Goal: Task Accomplishment & Management: Manage account settings

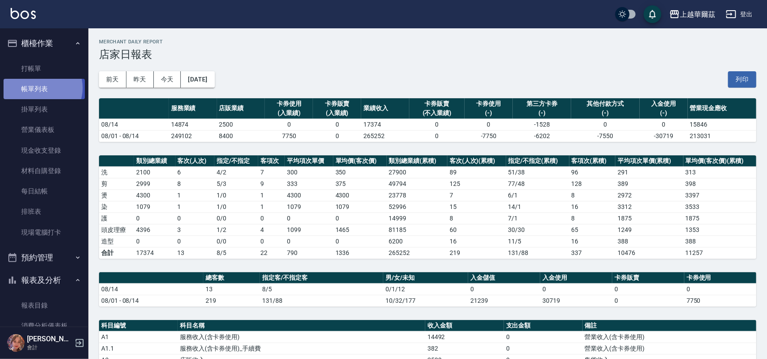
click at [39, 88] on link "帳單列表" at bounding box center [44, 89] width 81 height 20
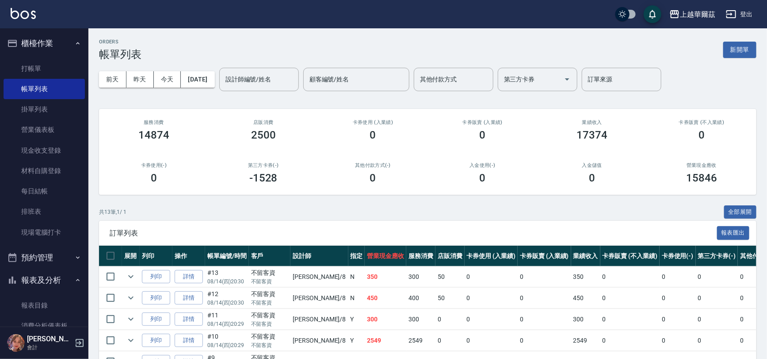
scroll to position [223, 0]
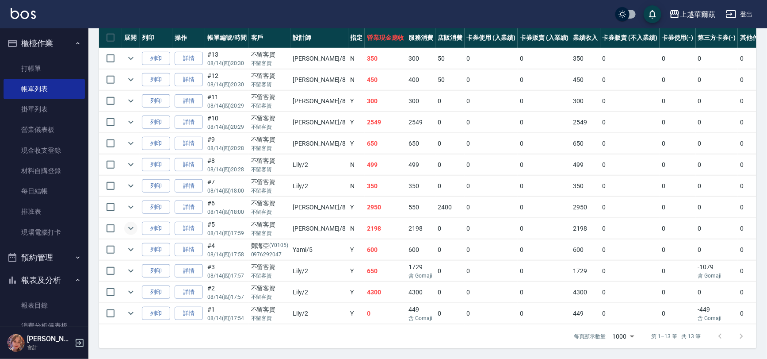
click at [131, 223] on icon "expand row" at bounding box center [131, 228] width 11 height 11
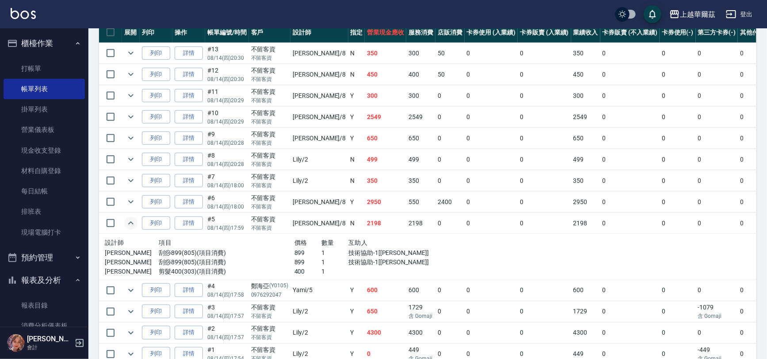
click at [128, 221] on icon "expand row" at bounding box center [131, 223] width 11 height 11
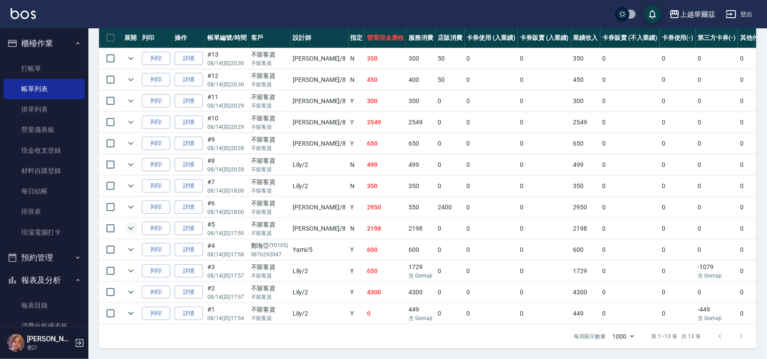
click at [129, 223] on icon "expand row" at bounding box center [131, 228] width 11 height 11
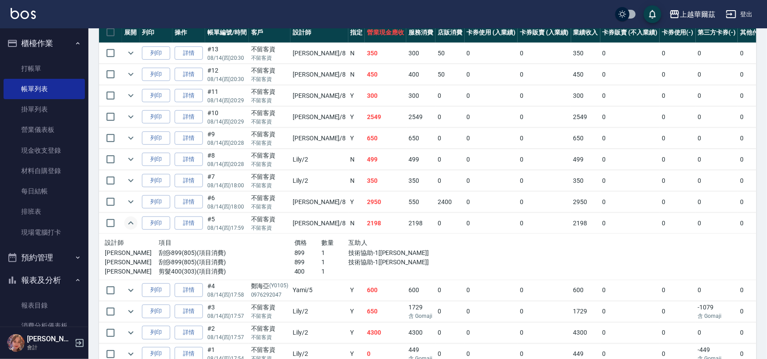
click at [127, 226] on icon "expand row" at bounding box center [131, 223] width 11 height 11
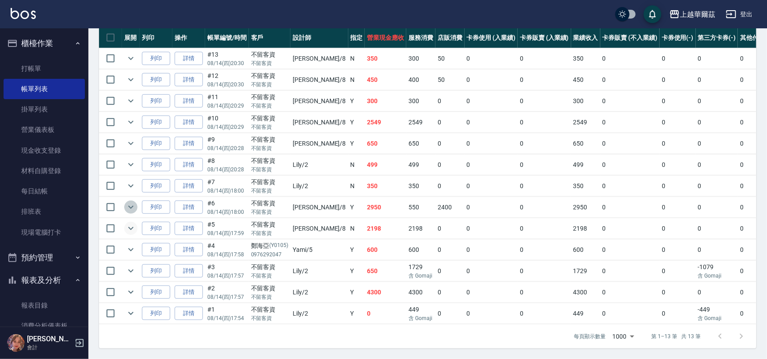
click at [128, 202] on icon "expand row" at bounding box center [131, 207] width 11 height 11
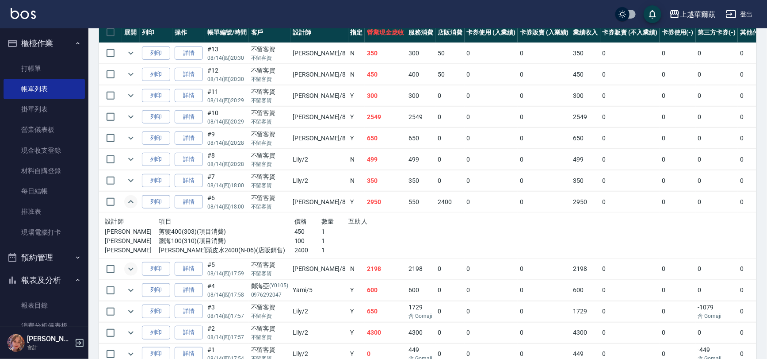
click at [132, 202] on icon "expand row" at bounding box center [131, 201] width 11 height 11
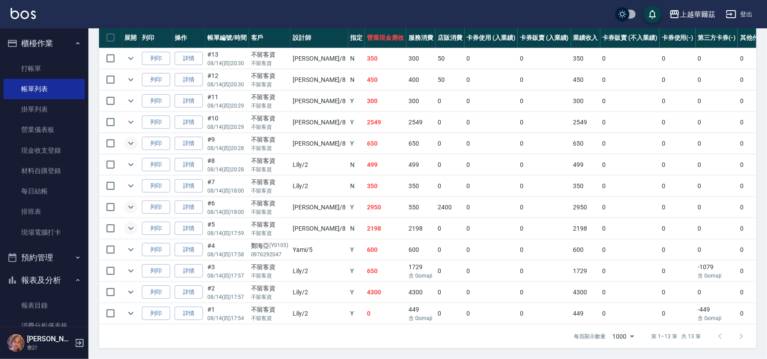
click at [127, 138] on icon "expand row" at bounding box center [131, 143] width 11 height 11
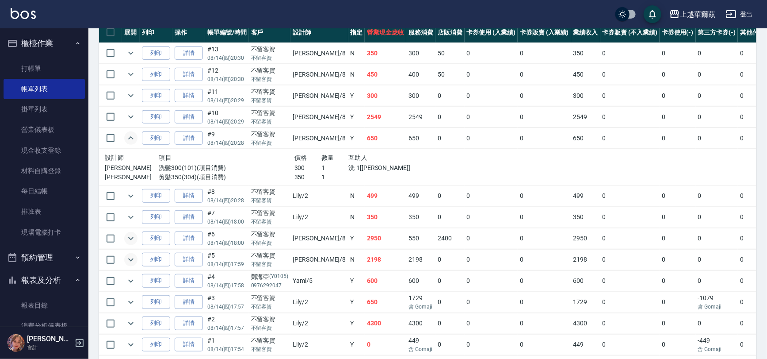
click at [127, 135] on icon "expand row" at bounding box center [131, 138] width 11 height 11
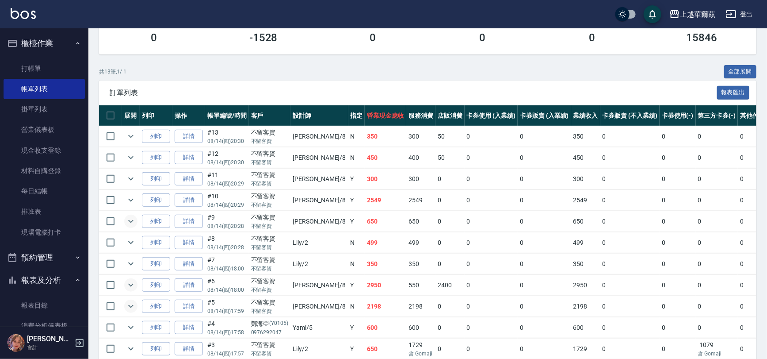
scroll to position [108, 0]
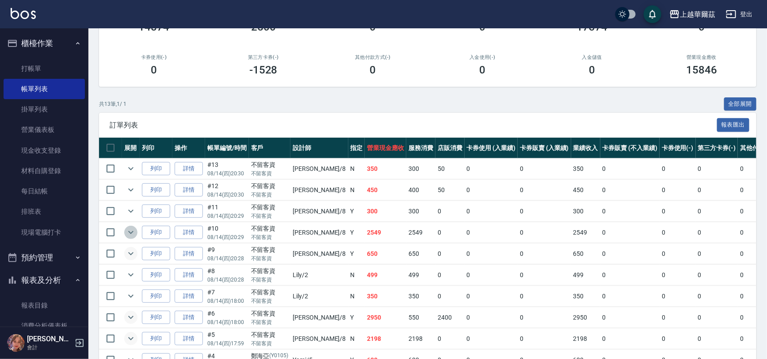
click at [130, 233] on icon "expand row" at bounding box center [131, 232] width 11 height 11
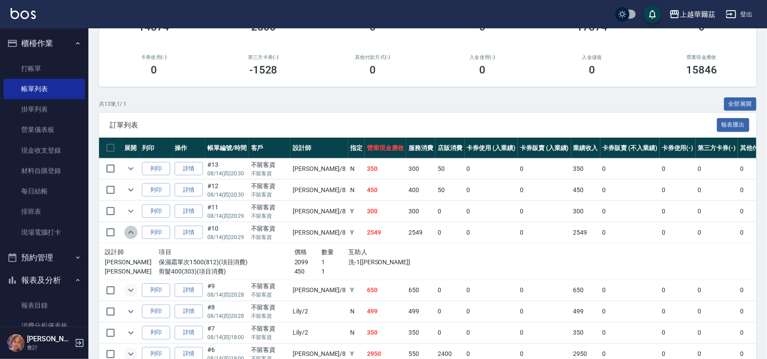
click at [130, 233] on icon "expand row" at bounding box center [131, 232] width 11 height 11
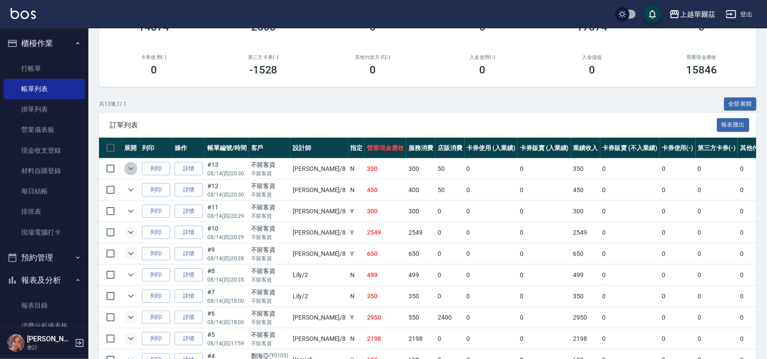
click at [131, 169] on icon "expand row" at bounding box center [131, 168] width 11 height 11
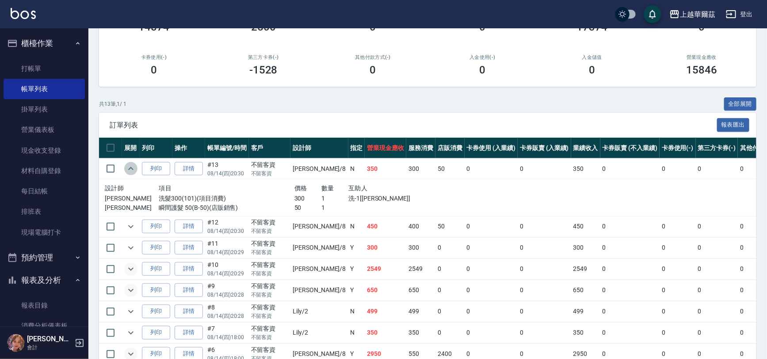
click at [131, 169] on icon "expand row" at bounding box center [131, 168] width 11 height 11
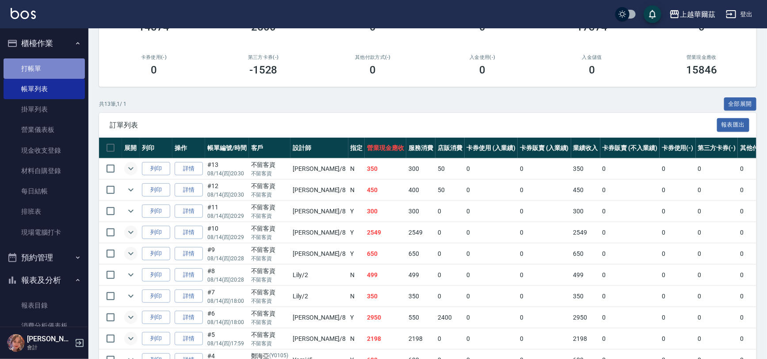
click at [49, 67] on link "打帳單" at bounding box center [44, 68] width 81 height 20
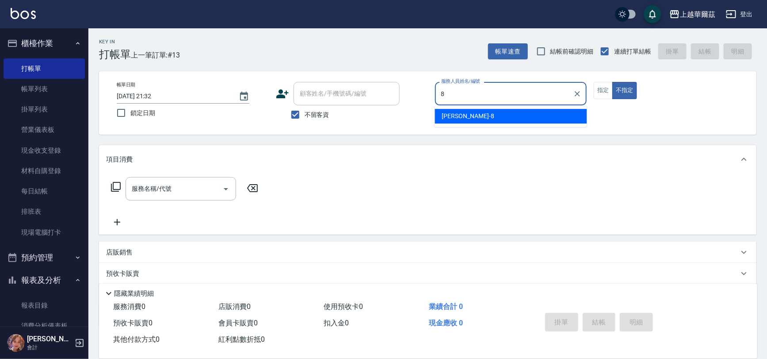
type input "[PERSON_NAME]-8"
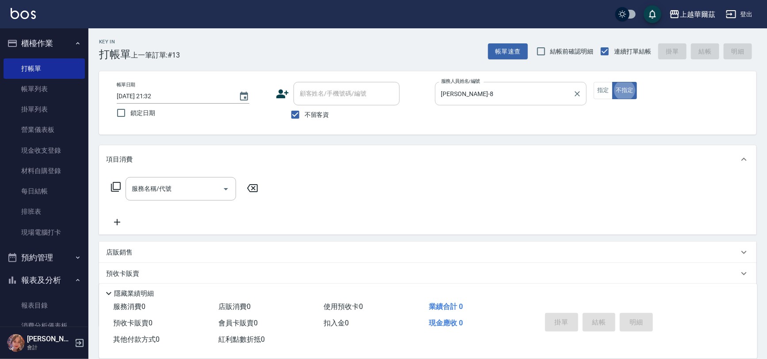
type button "false"
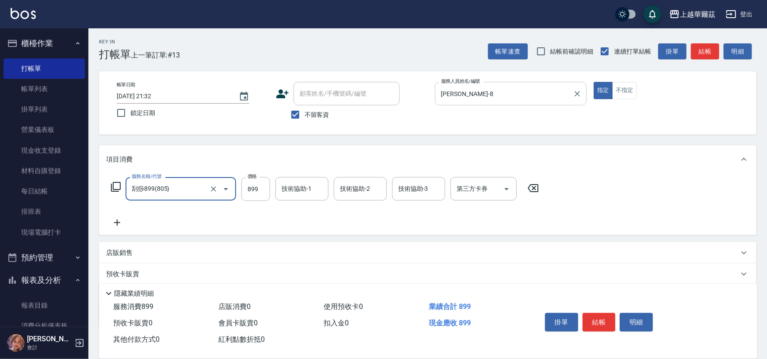
type input "刮痧899(805)"
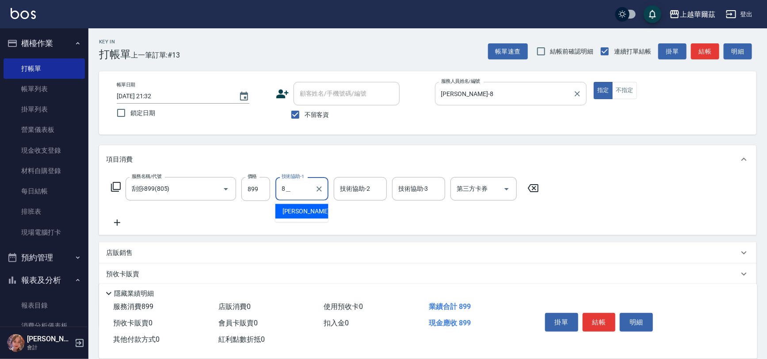
type input "8＿"
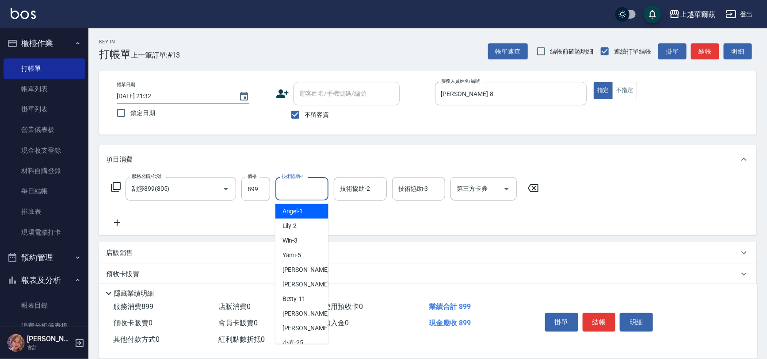
click at [299, 192] on input "技術協助-1" at bounding box center [301, 188] width 45 height 15
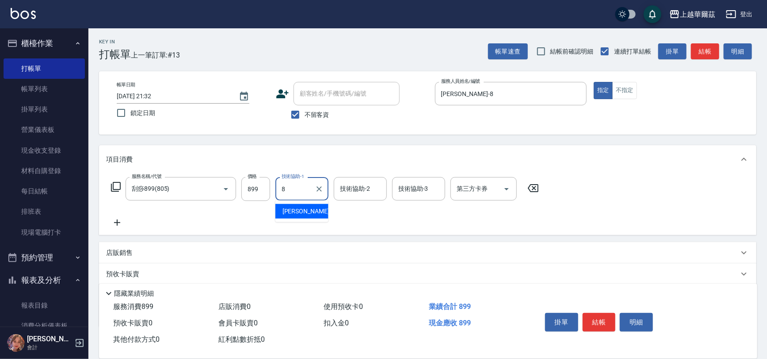
type input "[PERSON_NAME]-8"
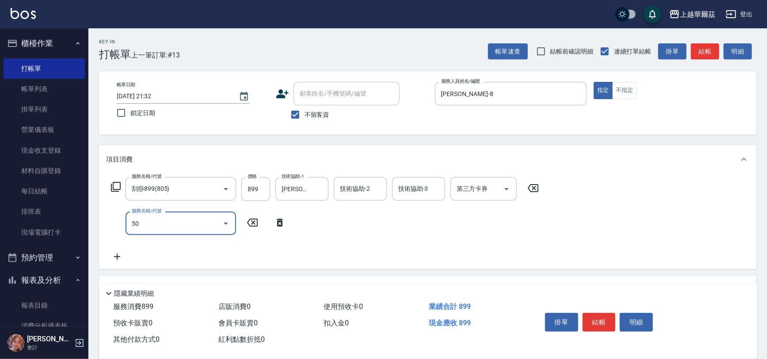
type input "504"
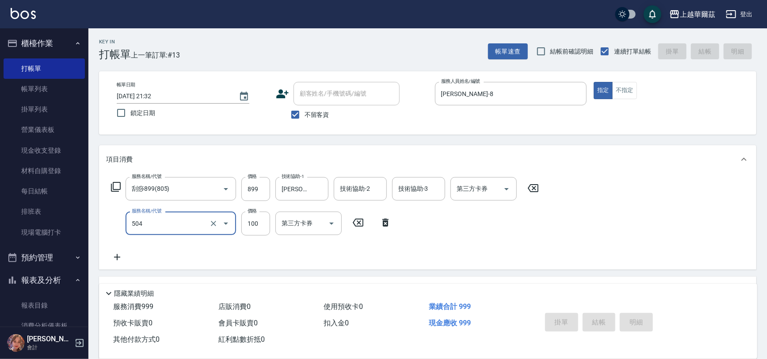
type input "[DATE] 21:33"
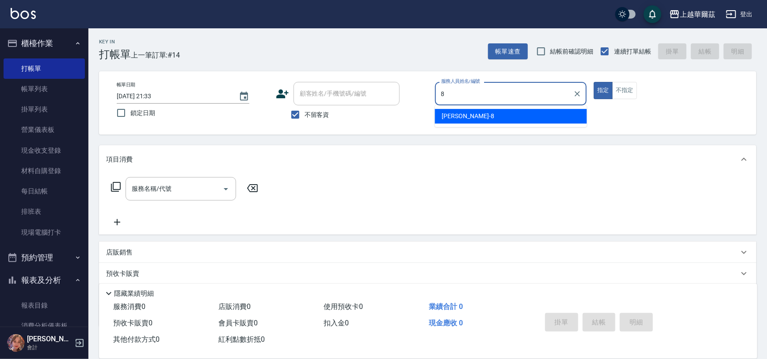
type input "[PERSON_NAME]-8"
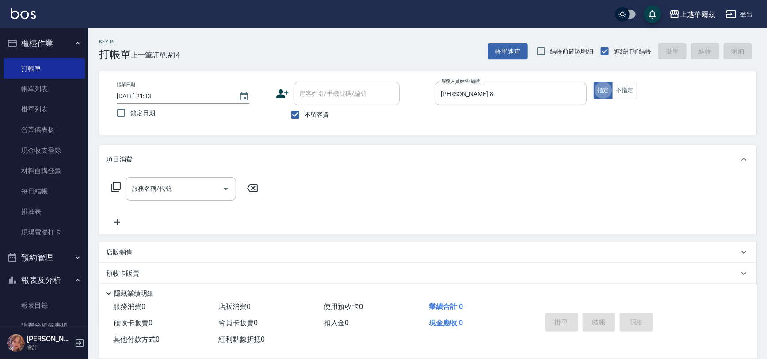
type button "true"
click at [243, 251] on div "店販銷售" at bounding box center [422, 252] width 633 height 9
drag, startPoint x: 286, startPoint y: 218, endPoint x: 295, endPoint y: 235, distance: 19.4
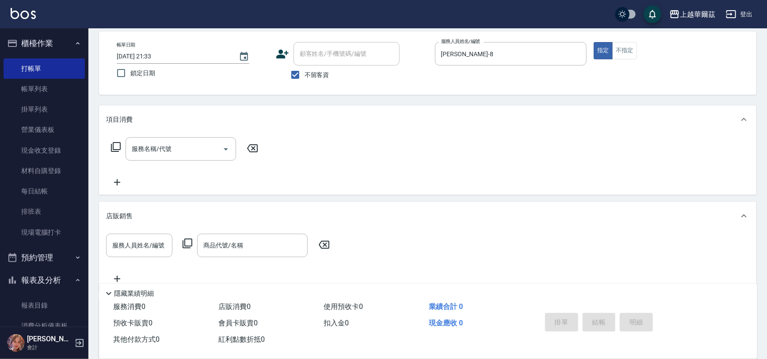
scroll to position [126, 0]
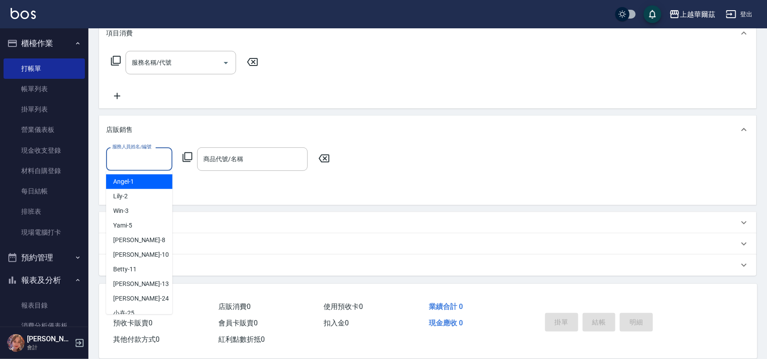
click at [117, 154] on div "服務人員姓名/編號 服務人員姓名/編號" at bounding box center [139, 158] width 66 height 23
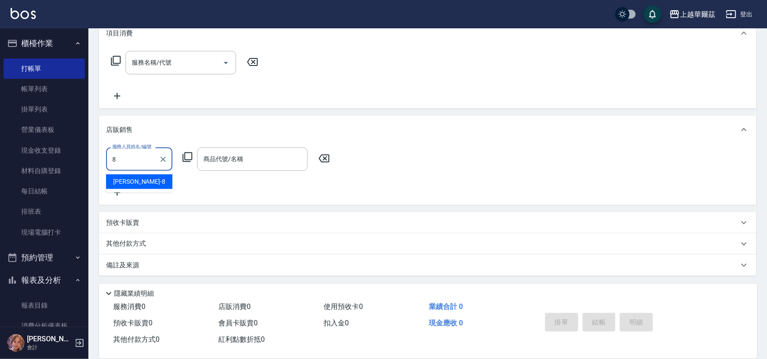
type input "[PERSON_NAME]-8"
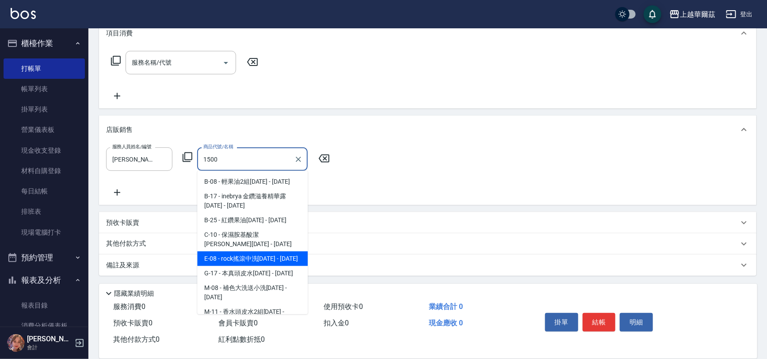
click at [281, 260] on span "E-08 - rock搖滾中洗[DATE] - [DATE]" at bounding box center [252, 258] width 111 height 15
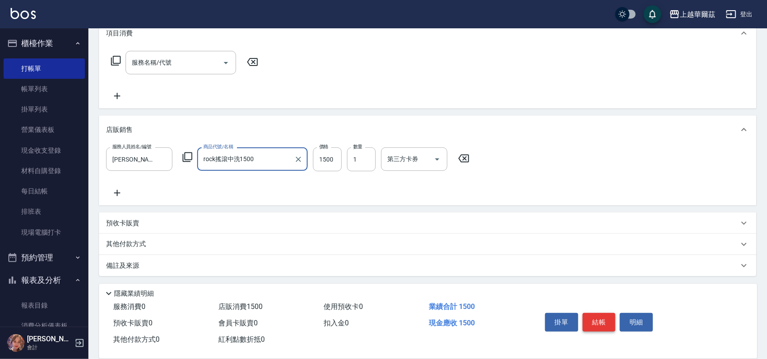
type input "rock搖滾中洗1500"
click at [595, 321] on button "結帳" at bounding box center [599, 322] width 33 height 19
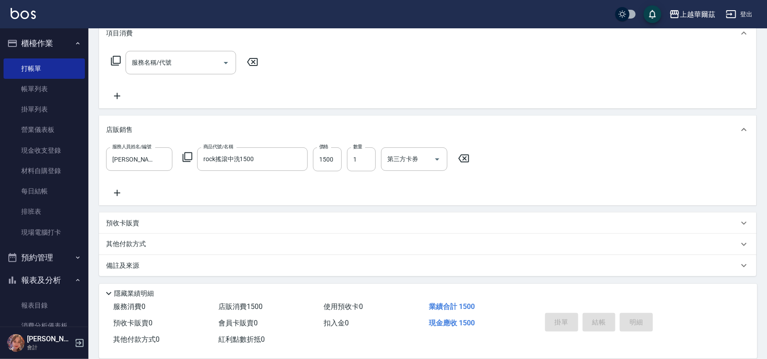
type input "[DATE] 21:34"
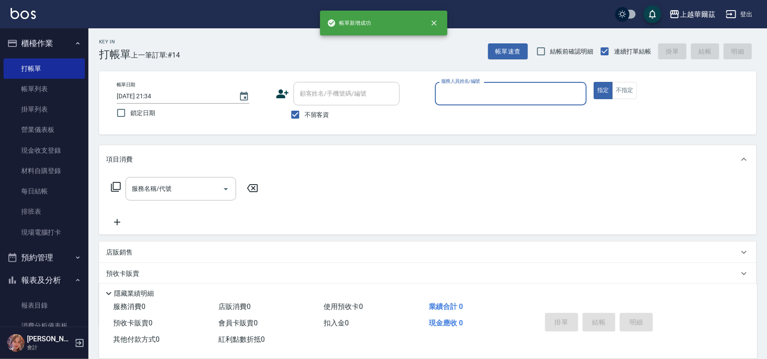
scroll to position [0, 0]
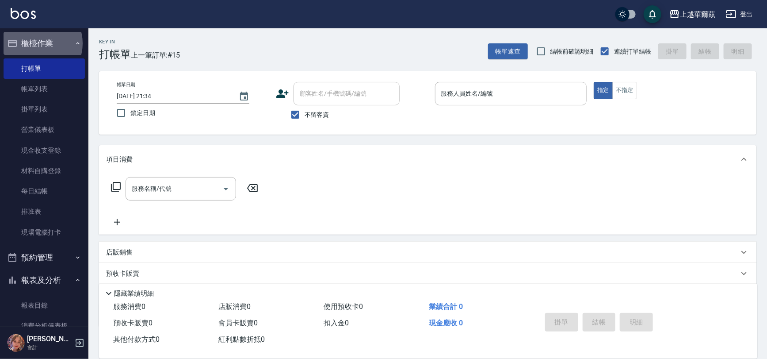
click at [36, 43] on button "櫃檯作業" at bounding box center [44, 43] width 81 height 23
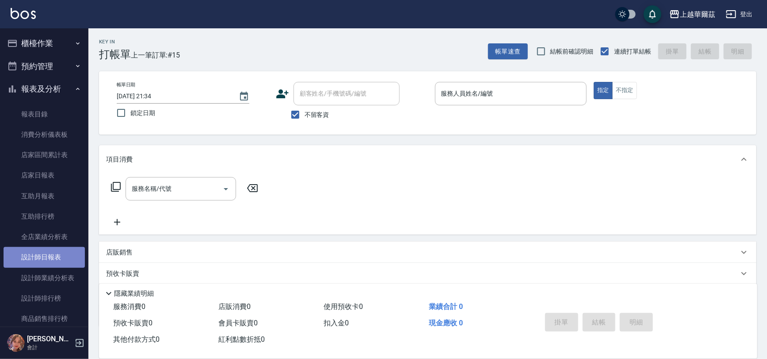
click at [53, 261] on link "設計師日報表" at bounding box center [44, 257] width 81 height 20
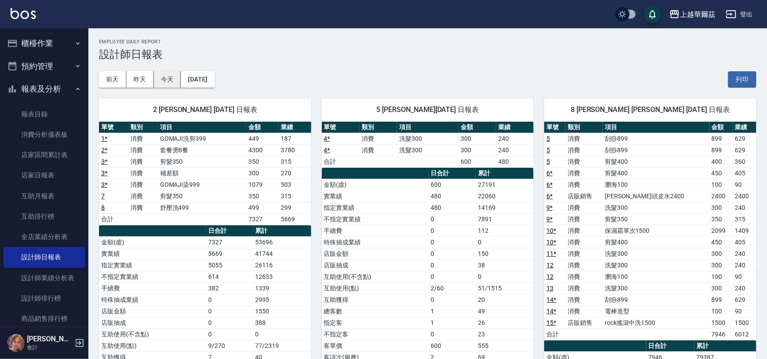
click at [169, 83] on button "今天" at bounding box center [167, 79] width 27 height 16
click at [206, 76] on button "[DATE]" at bounding box center [198, 79] width 34 height 16
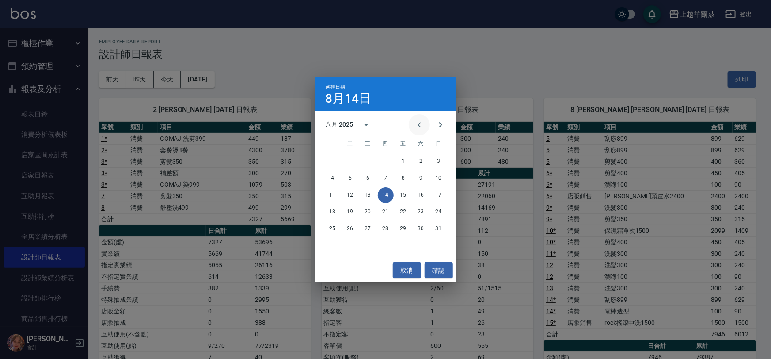
click at [417, 124] on icon "Previous month" at bounding box center [419, 124] width 11 height 11
click at [334, 196] on button "14" at bounding box center [333, 195] width 16 height 16
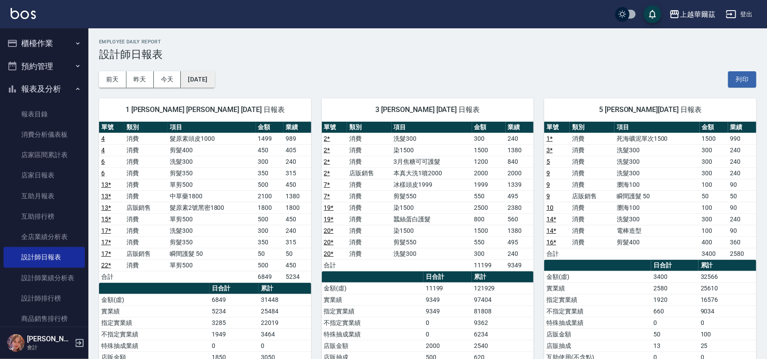
click at [210, 79] on button "[DATE]" at bounding box center [198, 79] width 34 height 16
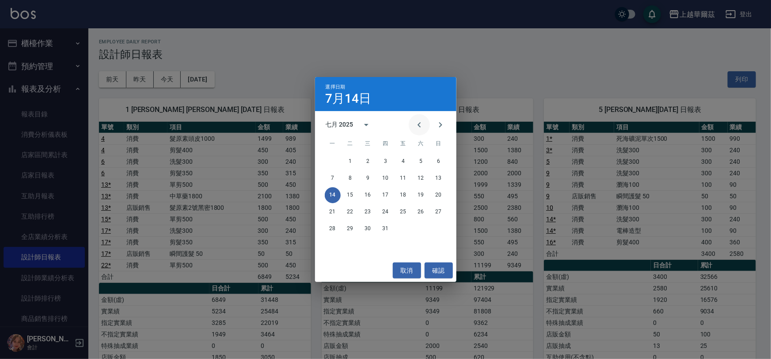
click at [418, 125] on icon "Previous month" at bounding box center [419, 124] width 11 height 11
click at [426, 196] on button "14" at bounding box center [421, 195] width 16 height 16
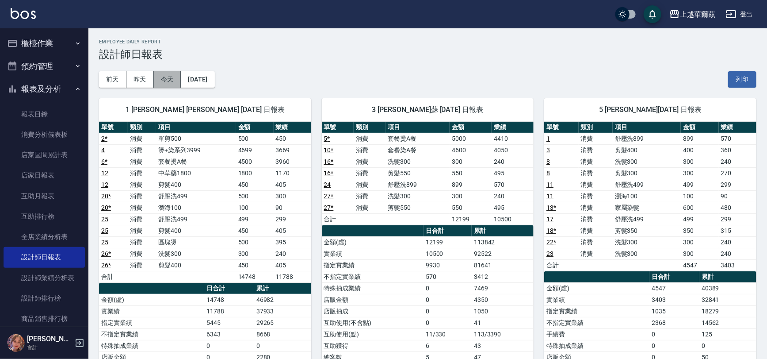
click at [162, 79] on button "今天" at bounding box center [167, 79] width 27 height 16
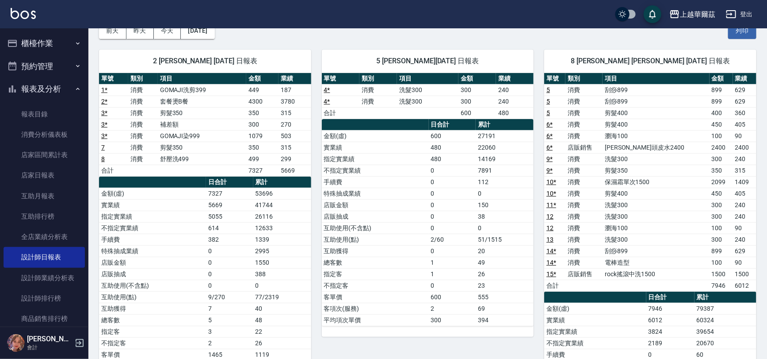
scroll to position [41, 0]
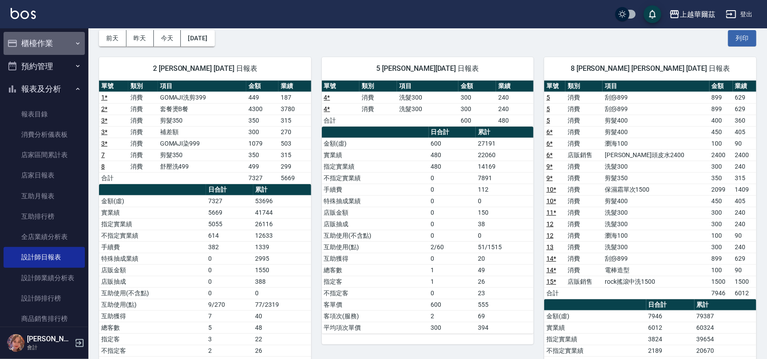
click at [49, 43] on button "櫃檯作業" at bounding box center [44, 43] width 81 height 23
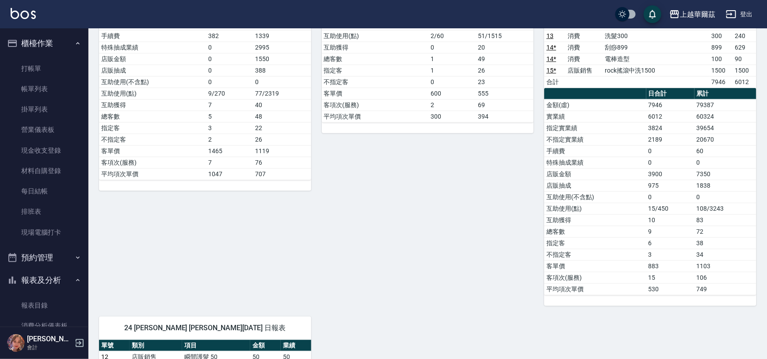
scroll to position [260, 0]
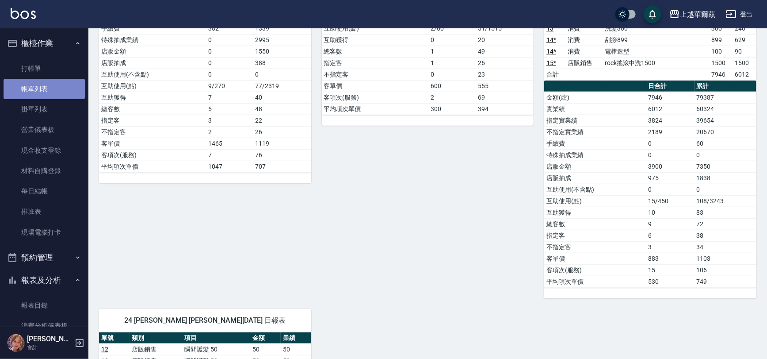
click at [45, 87] on link "帳單列表" at bounding box center [44, 89] width 81 height 20
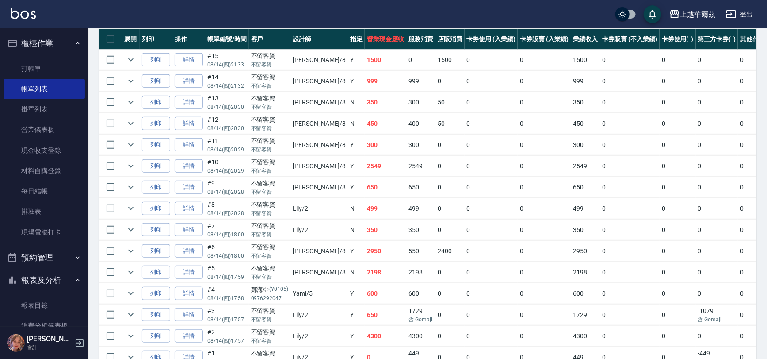
scroll to position [260, 0]
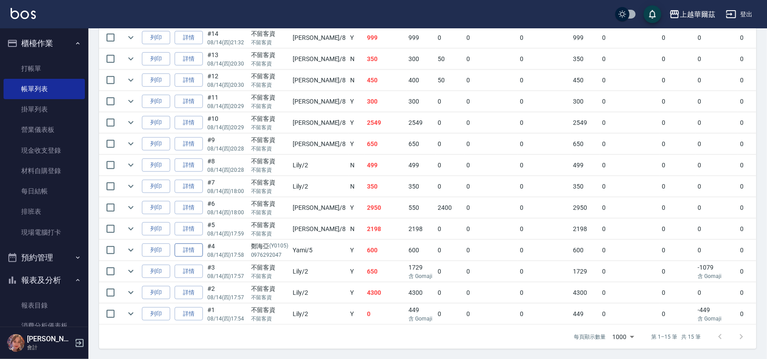
click at [199, 248] on link "詳情" at bounding box center [189, 250] width 28 height 14
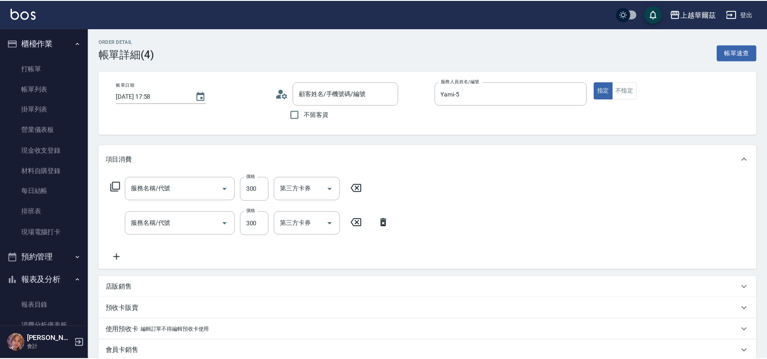
type input "[DATE] 17:58"
type input "Yami-5"
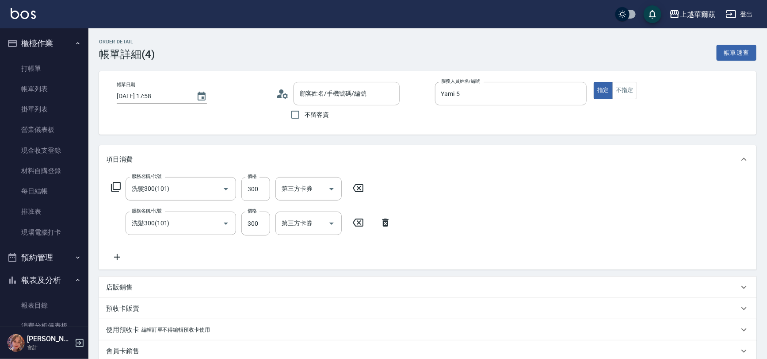
type input "洗髮300(101)"
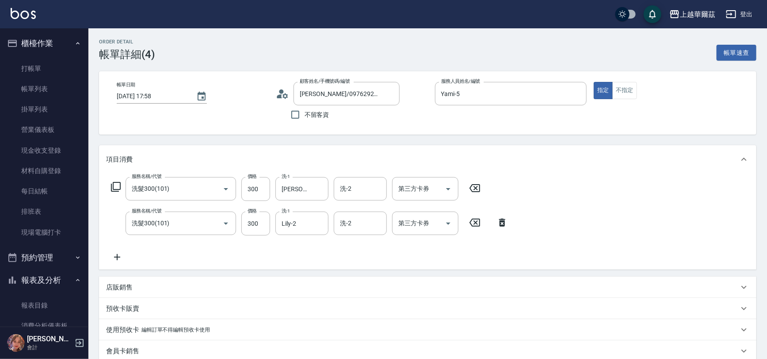
type input "[PERSON_NAME]/0976292047/Y0105"
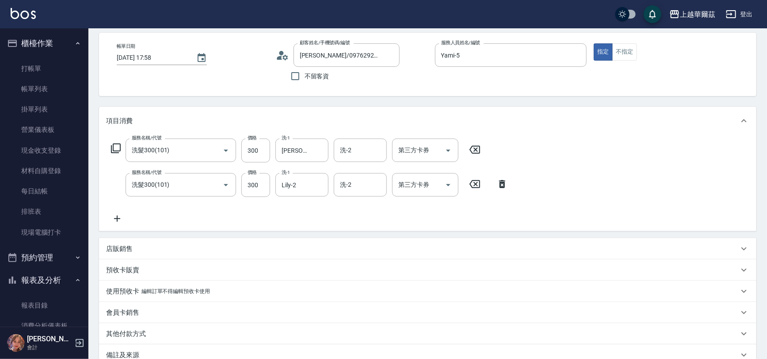
scroll to position [36, 0]
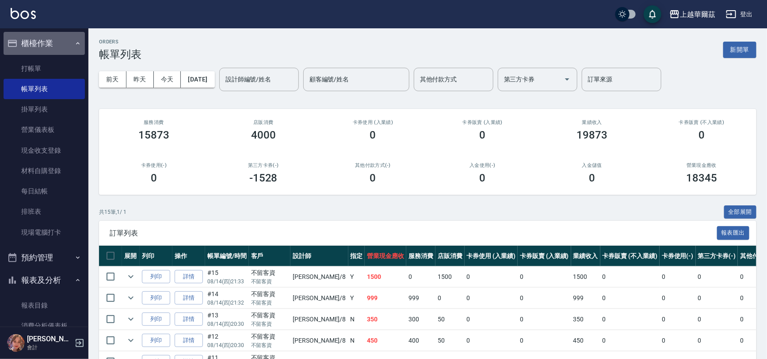
click at [47, 48] on button "櫃檯作業" at bounding box center [44, 43] width 81 height 23
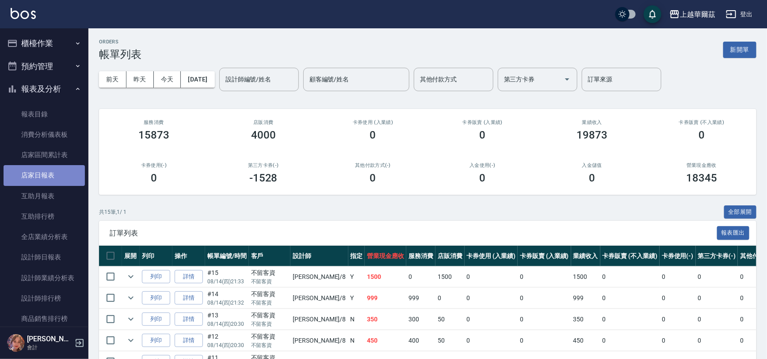
click at [61, 172] on link "店家日報表" at bounding box center [44, 175] width 81 height 20
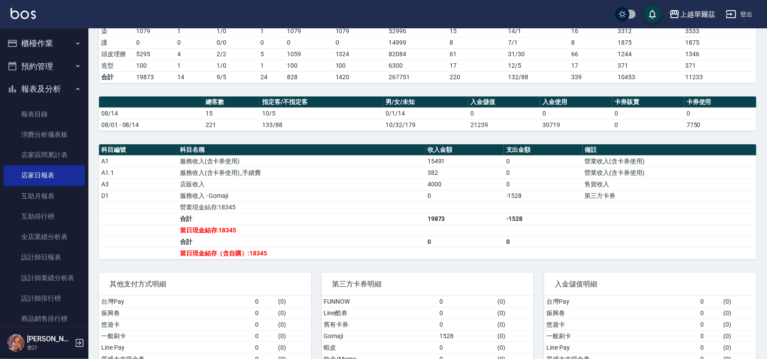
scroll to position [183, 0]
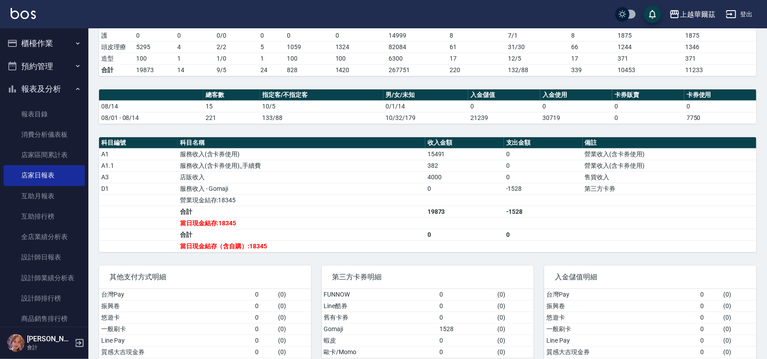
click at [46, 45] on button "櫃檯作業" at bounding box center [44, 43] width 81 height 23
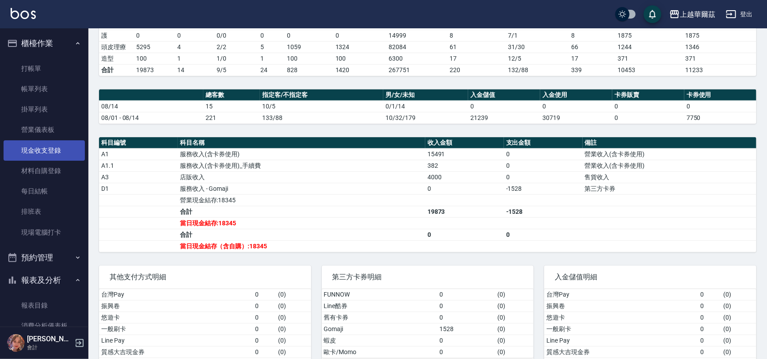
click at [57, 149] on link "現金收支登錄" at bounding box center [44, 150] width 81 height 20
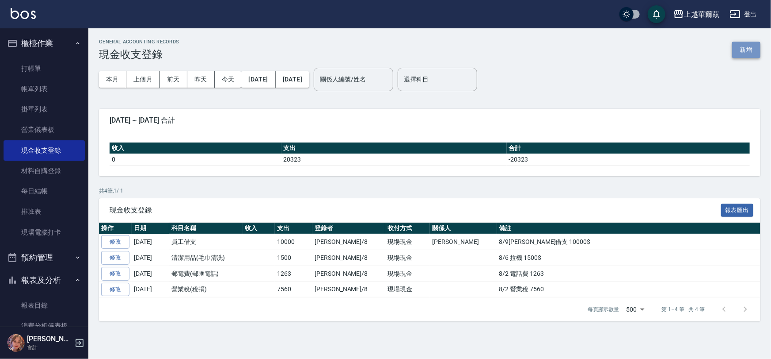
click at [752, 45] on button "新增" at bounding box center [747, 50] width 28 height 16
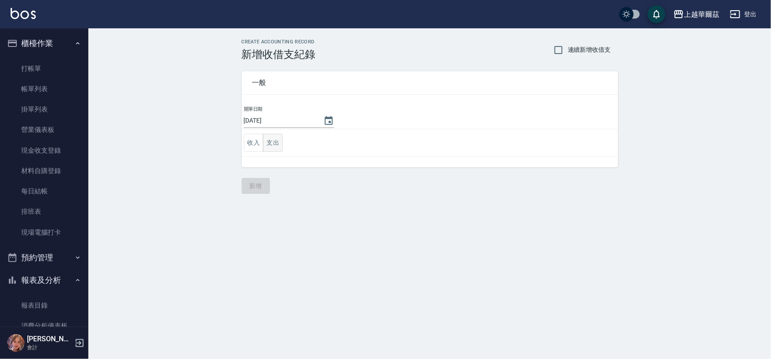
click at [273, 141] on button "支出" at bounding box center [273, 143] width 20 height 18
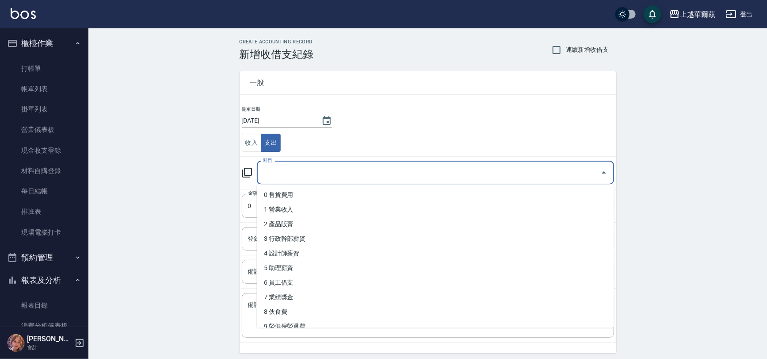
click at [282, 169] on input "科目" at bounding box center [429, 172] width 336 height 15
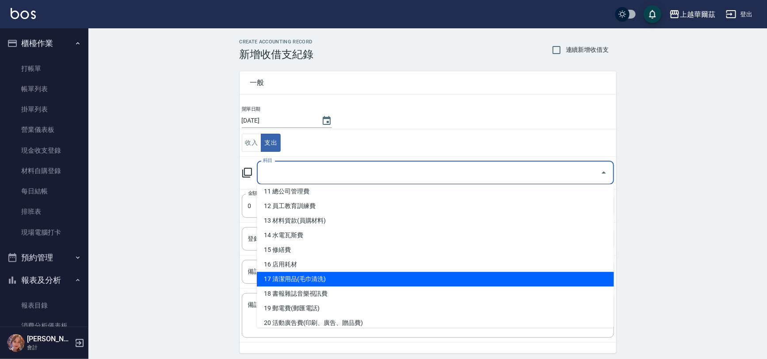
click at [370, 276] on li "17 清潔用品(毛巾清洗)" at bounding box center [435, 278] width 357 height 15
type input "17 清潔用品(毛巾清洗)"
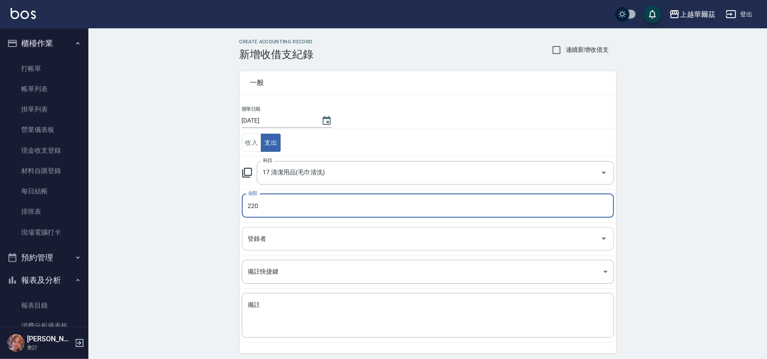
type input "220"
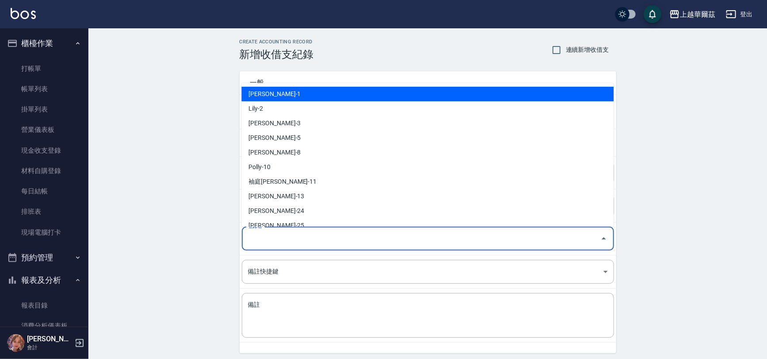
click at [282, 241] on input "登錄者" at bounding box center [421, 238] width 351 height 15
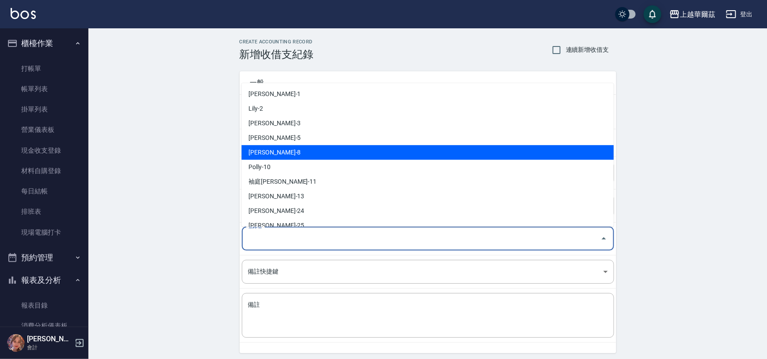
click at [311, 155] on li "[PERSON_NAME]-8" at bounding box center [427, 152] width 372 height 15
type input "[PERSON_NAME]-8"
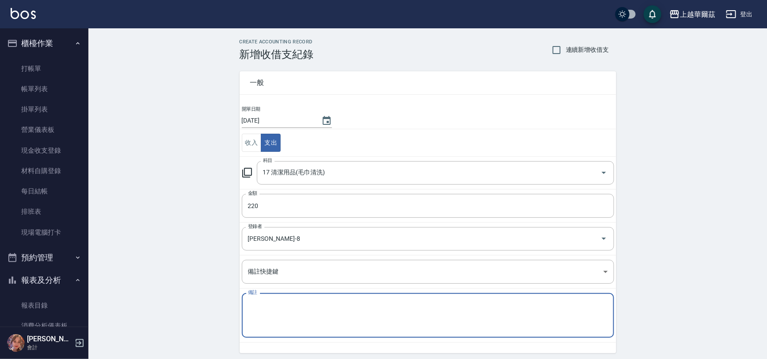
click at [277, 301] on textarea "備註" at bounding box center [428, 315] width 360 height 30
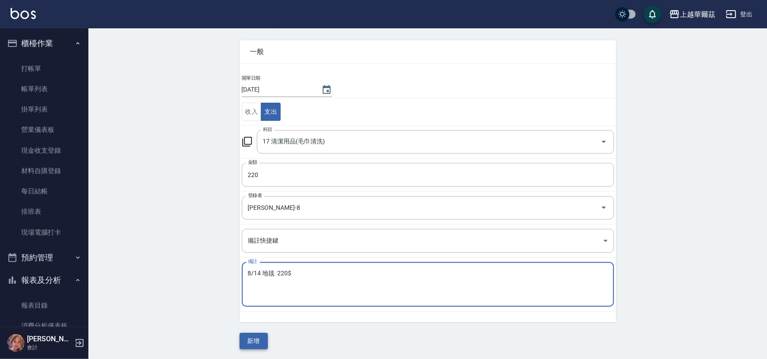
type textarea "8/14 地毯 220$"
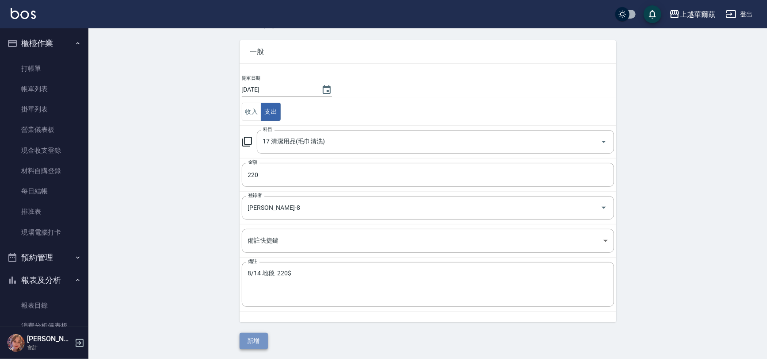
click at [251, 337] on button "新增" at bounding box center [254, 340] width 28 height 16
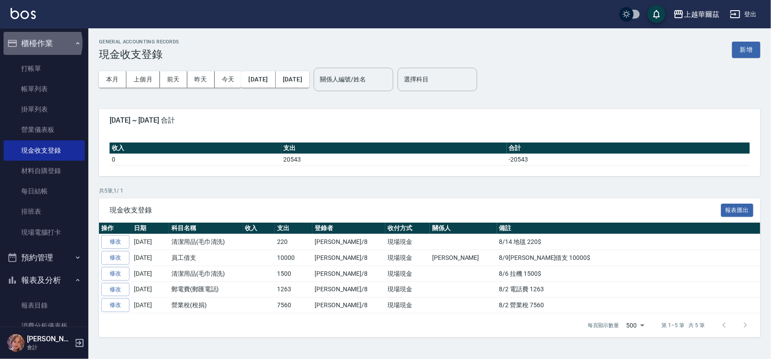
click at [38, 43] on button "櫃檯作業" at bounding box center [44, 43] width 81 height 23
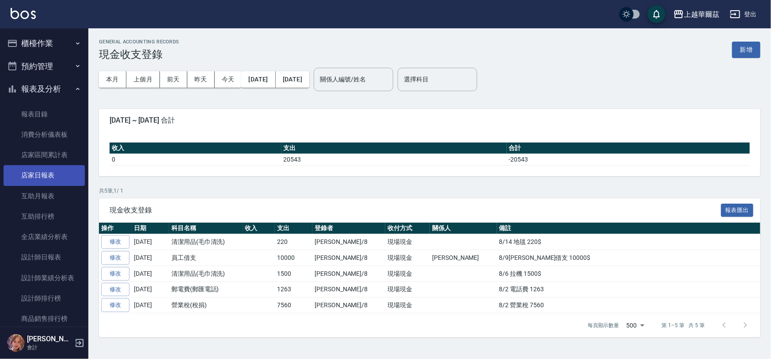
click at [56, 171] on link "店家日報表" at bounding box center [44, 175] width 81 height 20
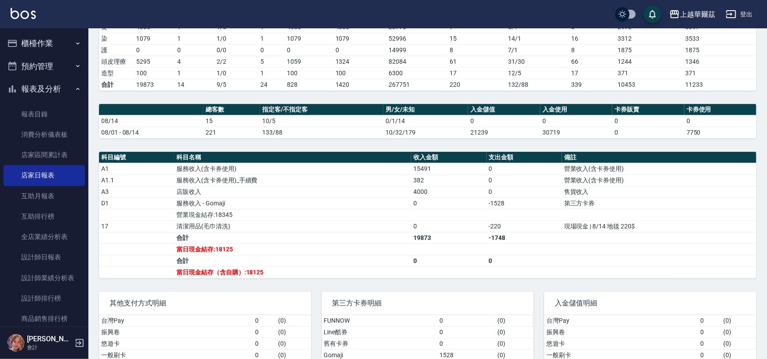
scroll to position [224, 0]
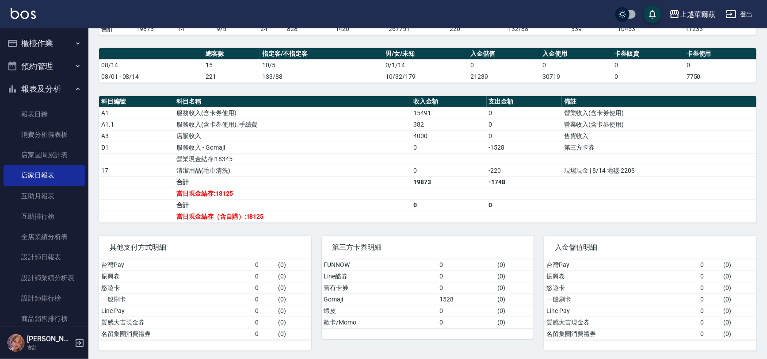
click at [48, 88] on button "報表及分析" at bounding box center [44, 88] width 81 height 23
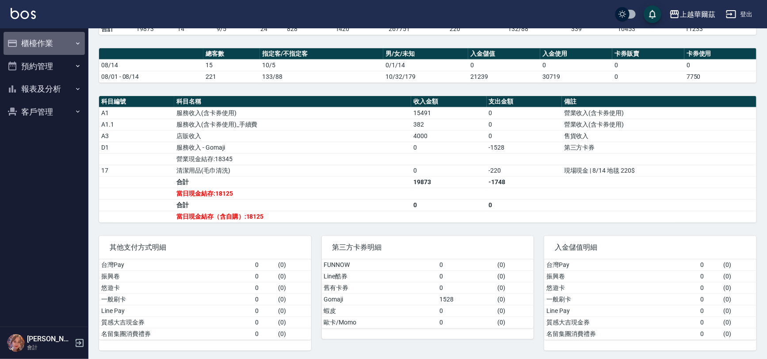
click at [46, 45] on button "櫃檯作業" at bounding box center [44, 43] width 81 height 23
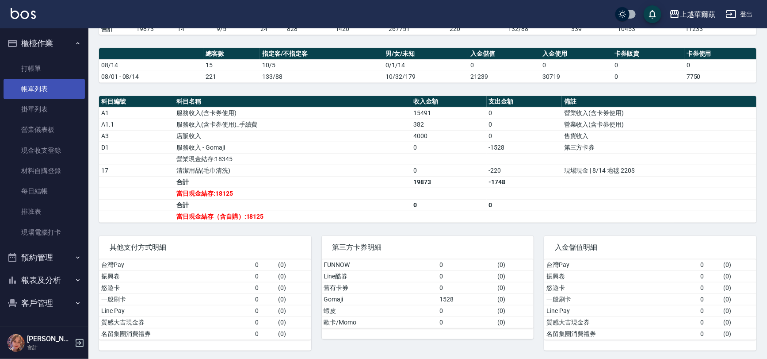
click at [53, 88] on link "帳單列表" at bounding box center [44, 89] width 81 height 20
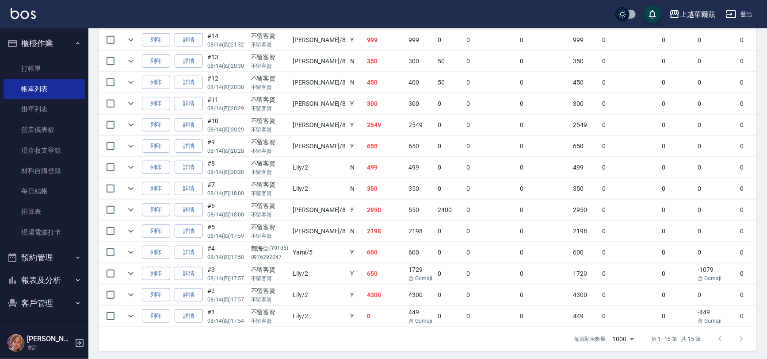
scroll to position [265, 0]
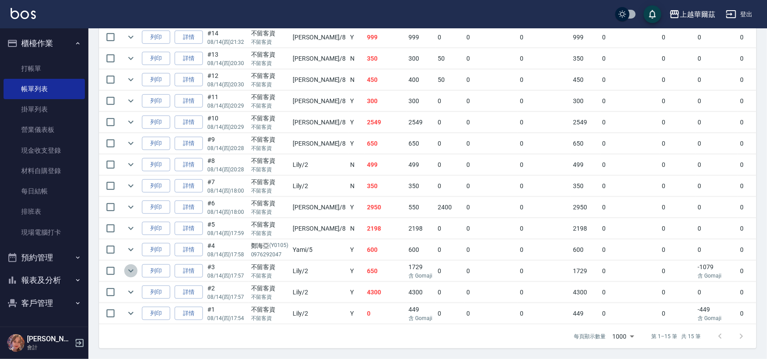
click at [127, 265] on icon "expand row" at bounding box center [131, 270] width 11 height 11
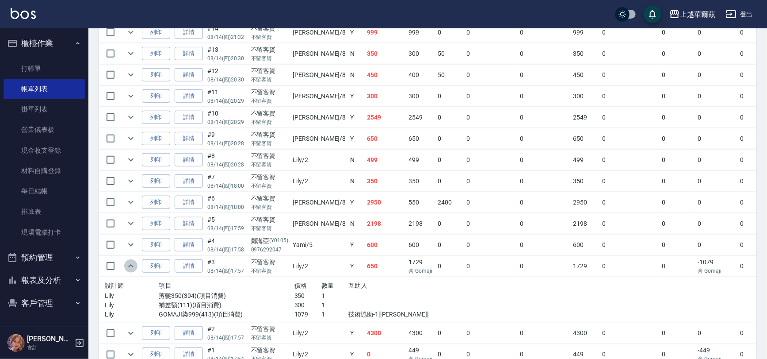
click at [127, 262] on icon "expand row" at bounding box center [131, 265] width 11 height 11
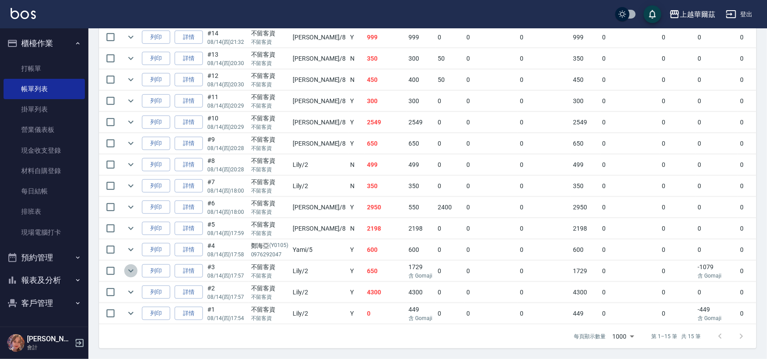
click at [127, 265] on icon "expand row" at bounding box center [131, 270] width 11 height 11
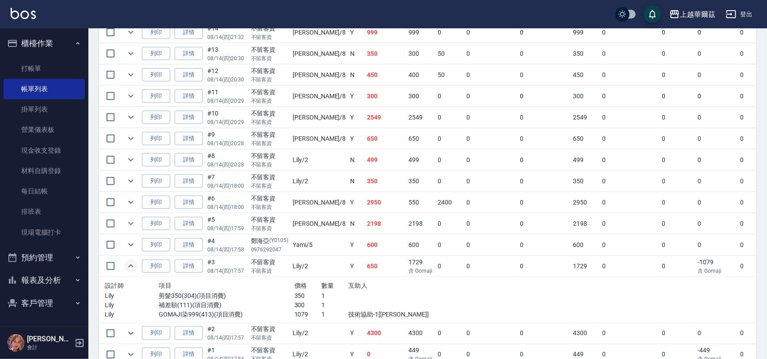
click at [127, 262] on icon "expand row" at bounding box center [131, 265] width 11 height 11
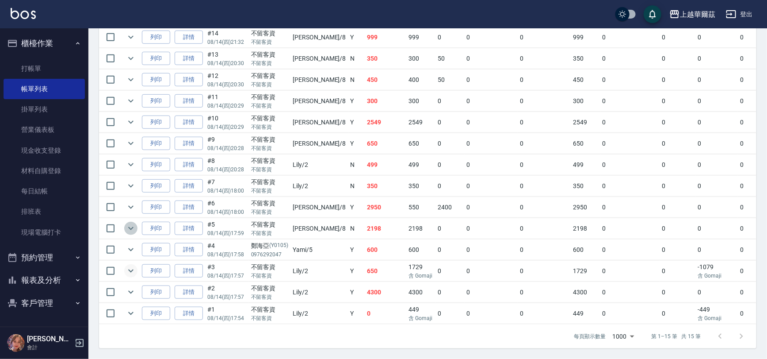
click at [130, 223] on icon "expand row" at bounding box center [131, 228] width 11 height 11
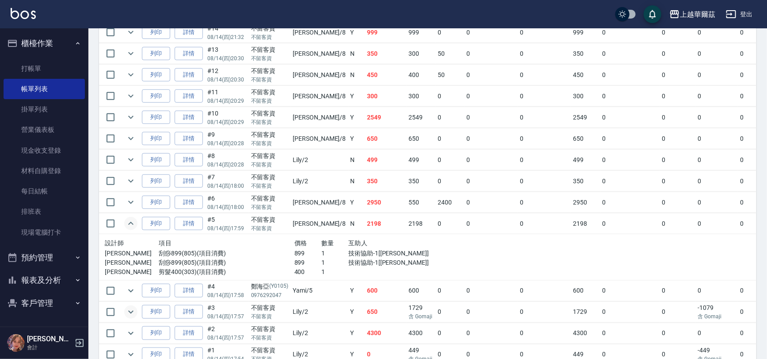
click at [128, 219] on icon "expand row" at bounding box center [131, 223] width 11 height 11
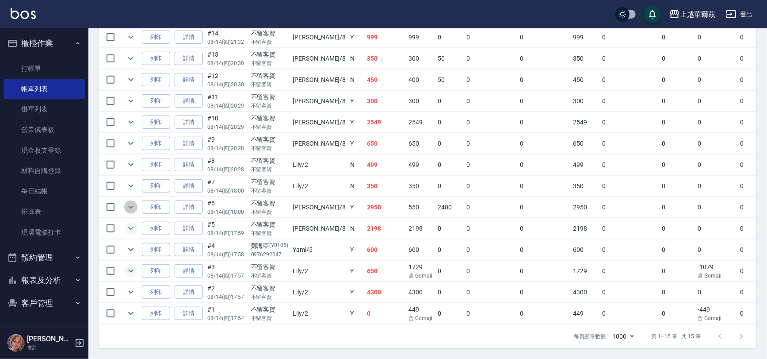
click at [126, 202] on icon "expand row" at bounding box center [131, 207] width 11 height 11
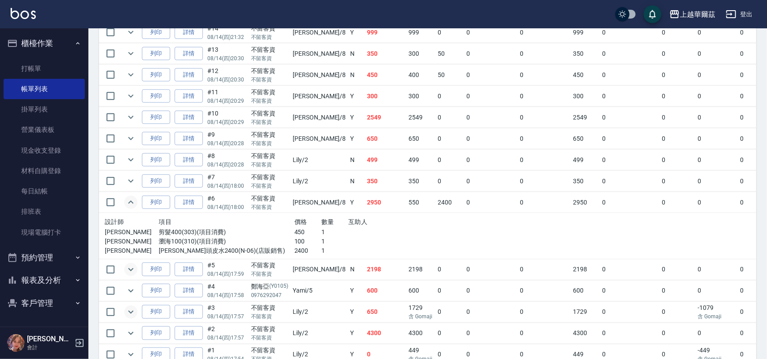
click at [134, 203] on icon "expand row" at bounding box center [131, 202] width 11 height 11
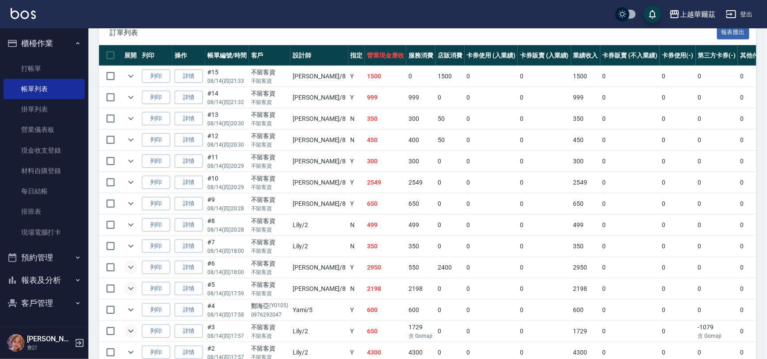
scroll to position [212, 0]
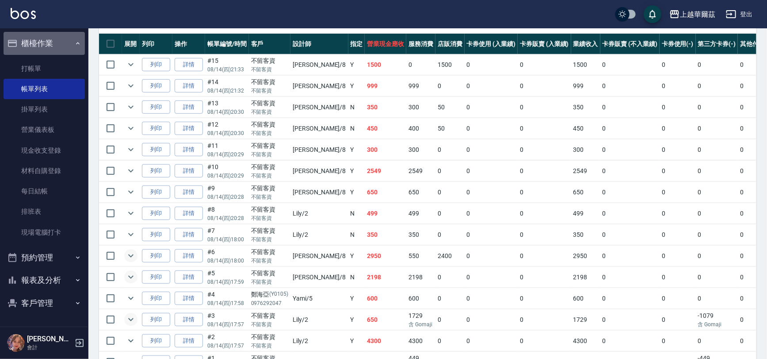
click at [63, 41] on button "櫃檯作業" at bounding box center [44, 43] width 81 height 23
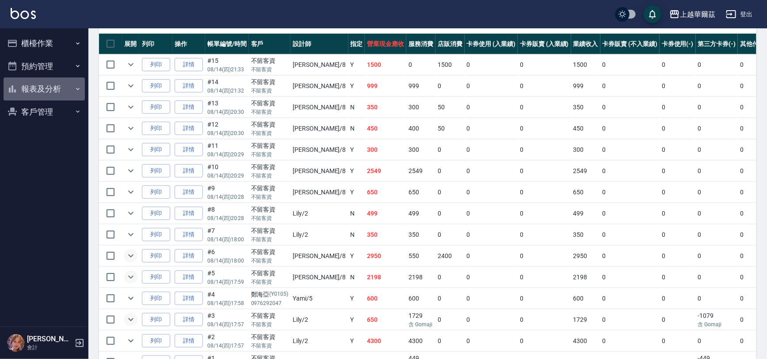
click at [52, 91] on button "報表及分析" at bounding box center [44, 88] width 81 height 23
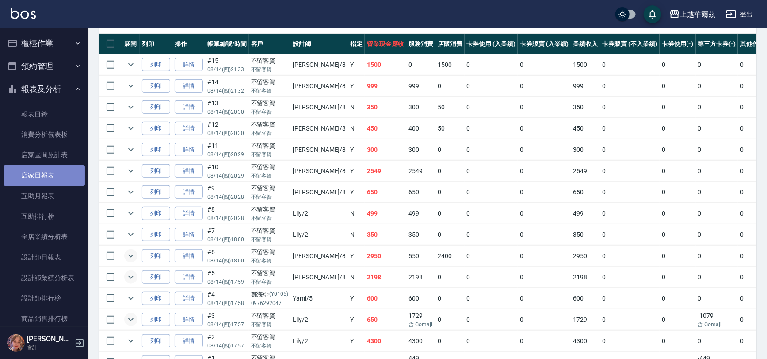
click at [58, 175] on link "店家日報表" at bounding box center [44, 175] width 81 height 20
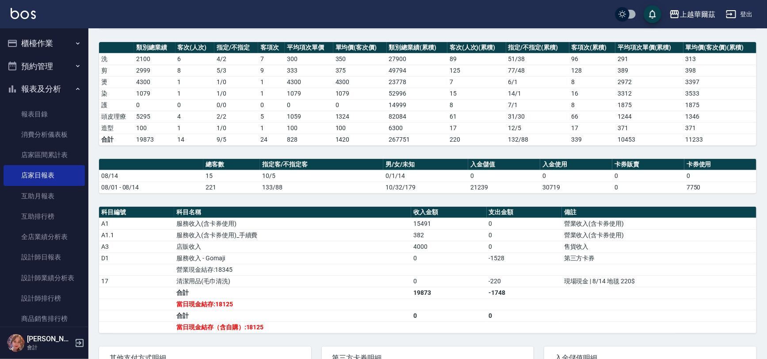
scroll to position [172, 0]
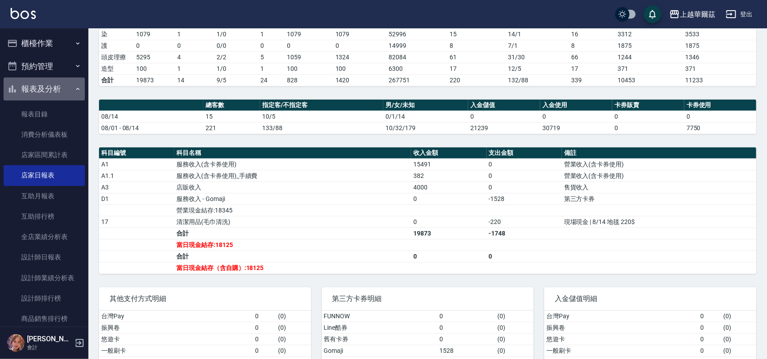
click at [61, 87] on button "報表及分析" at bounding box center [44, 88] width 81 height 23
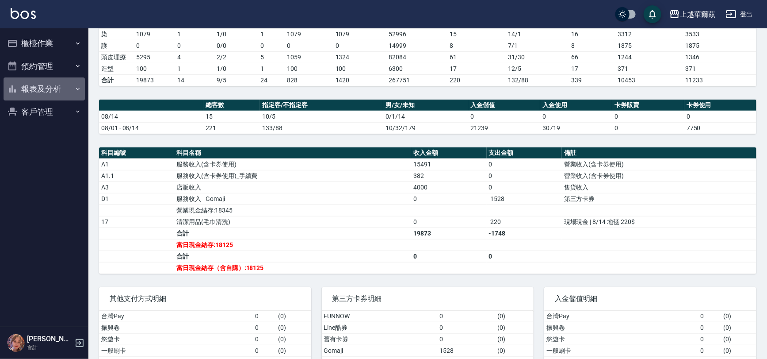
click at [60, 85] on button "報表及分析" at bounding box center [44, 88] width 81 height 23
